Goal: Task Accomplishment & Management: Use online tool/utility

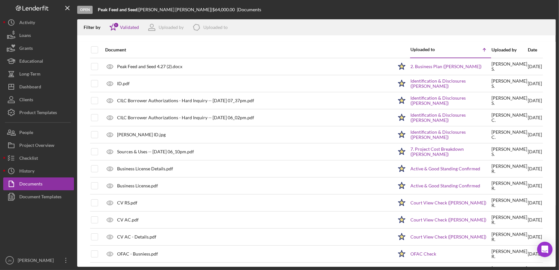
scroll to position [291, 0]
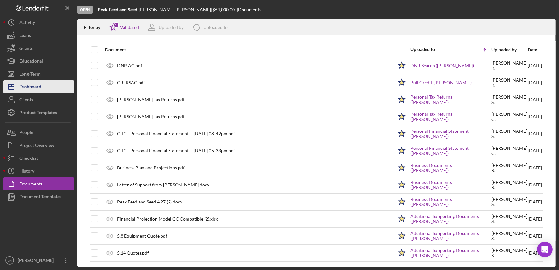
click at [38, 85] on div "Dashboard" at bounding box center [30, 87] width 22 height 14
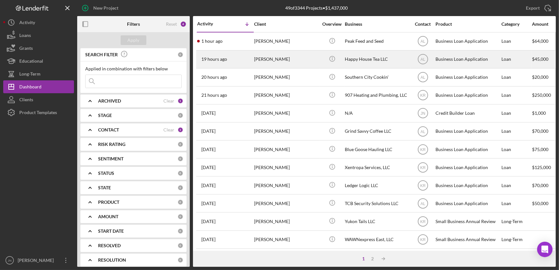
click at [264, 63] on div "[PERSON_NAME]" at bounding box center [286, 59] width 64 height 17
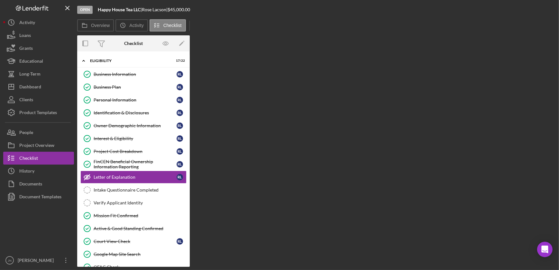
scroll to position [17, 0]
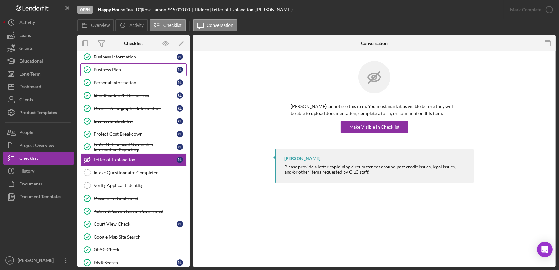
click at [137, 65] on link "Business Plan Business Plan [PERSON_NAME]" at bounding box center [133, 69] width 106 height 13
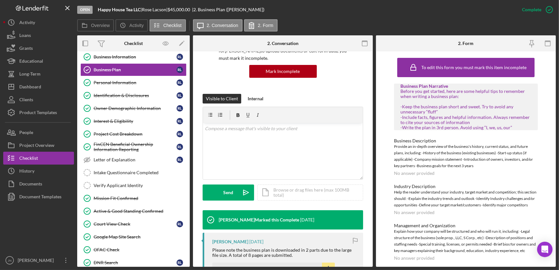
scroll to position [175, 0]
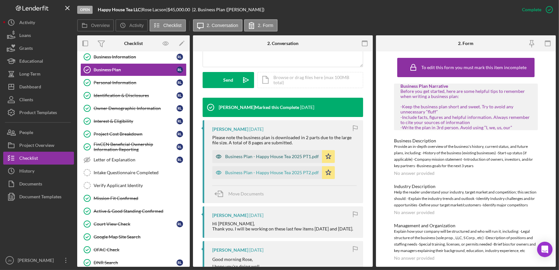
click at [267, 155] on div "Business Plan - Happy House Tea 2025 PT1.pdf" at bounding box center [272, 156] width 94 height 5
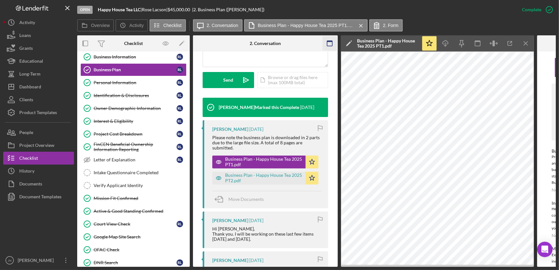
click at [330, 42] on icon "button" at bounding box center [330, 43] width 14 height 14
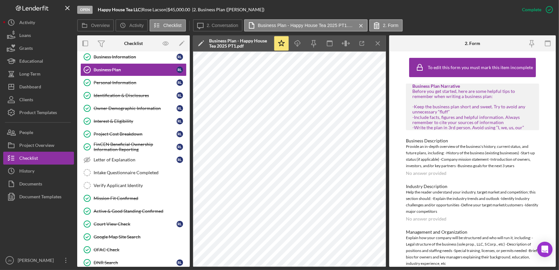
click at [330, 42] on icon "button" at bounding box center [330, 43] width 14 height 14
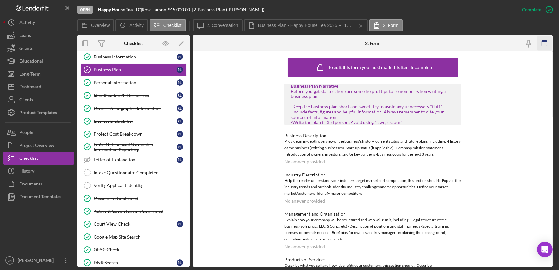
click at [548, 47] on icon "button" at bounding box center [545, 43] width 14 height 14
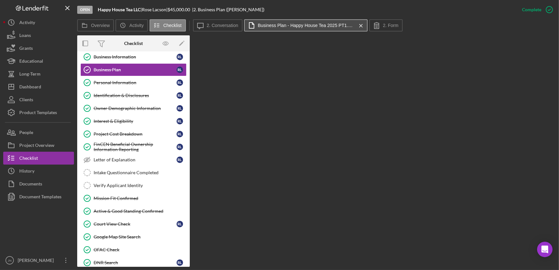
click at [322, 23] on label "Business Plan - Happy House Tea 2025 PT1.pdf" at bounding box center [306, 25] width 97 height 5
